Goal: Use online tool/utility

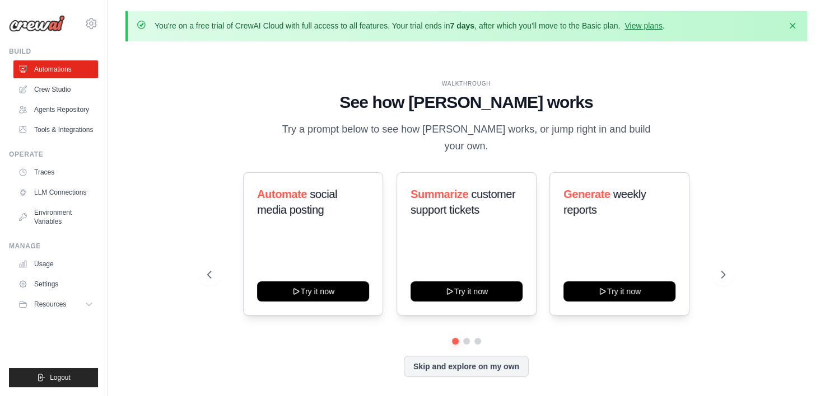
drag, startPoint x: 43, startPoint y: 1, endPoint x: 471, endPoint y: 49, distance: 431.1
click at [471, 49] on div "You're on a free trial of CrewAI Cloud with full access to all features. Your t…" at bounding box center [466, 217] width 717 height 413
click at [58, 132] on link "Tools & Integrations" at bounding box center [57, 130] width 85 height 18
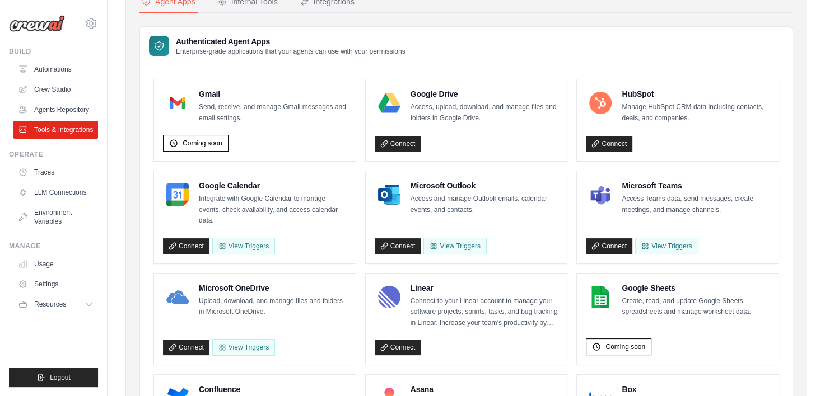
scroll to position [101, 0]
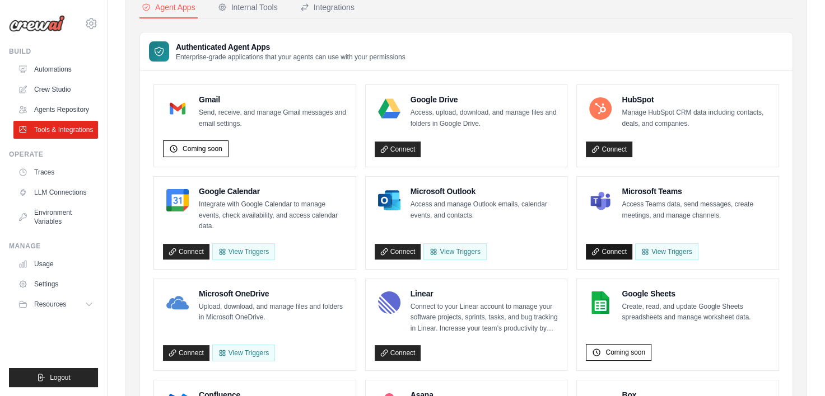
click at [602, 244] on link "Connect" at bounding box center [609, 252] width 46 height 16
